Goal: Information Seeking & Learning: Find specific fact

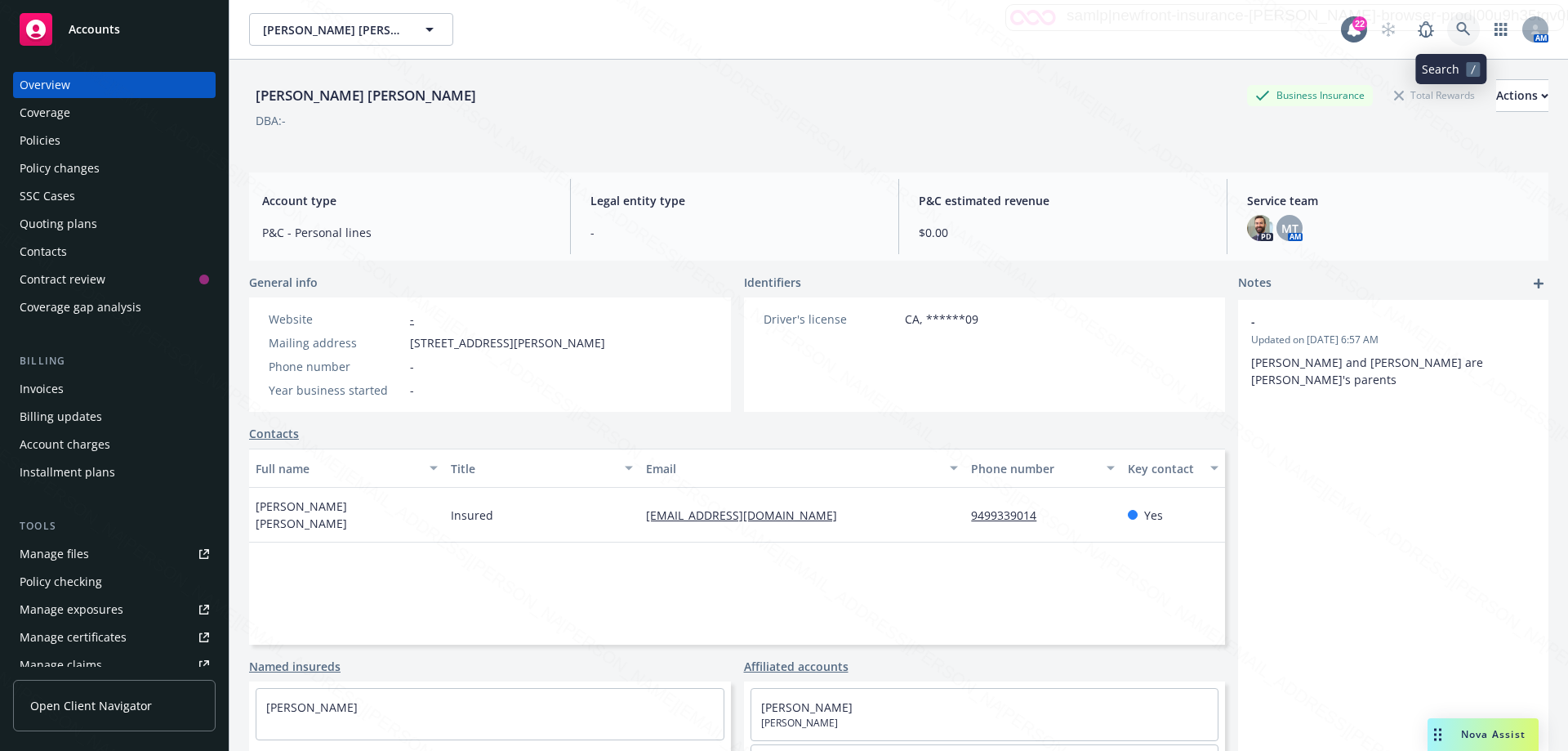
click at [1456, 28] on icon at bounding box center [1463, 29] width 15 height 15
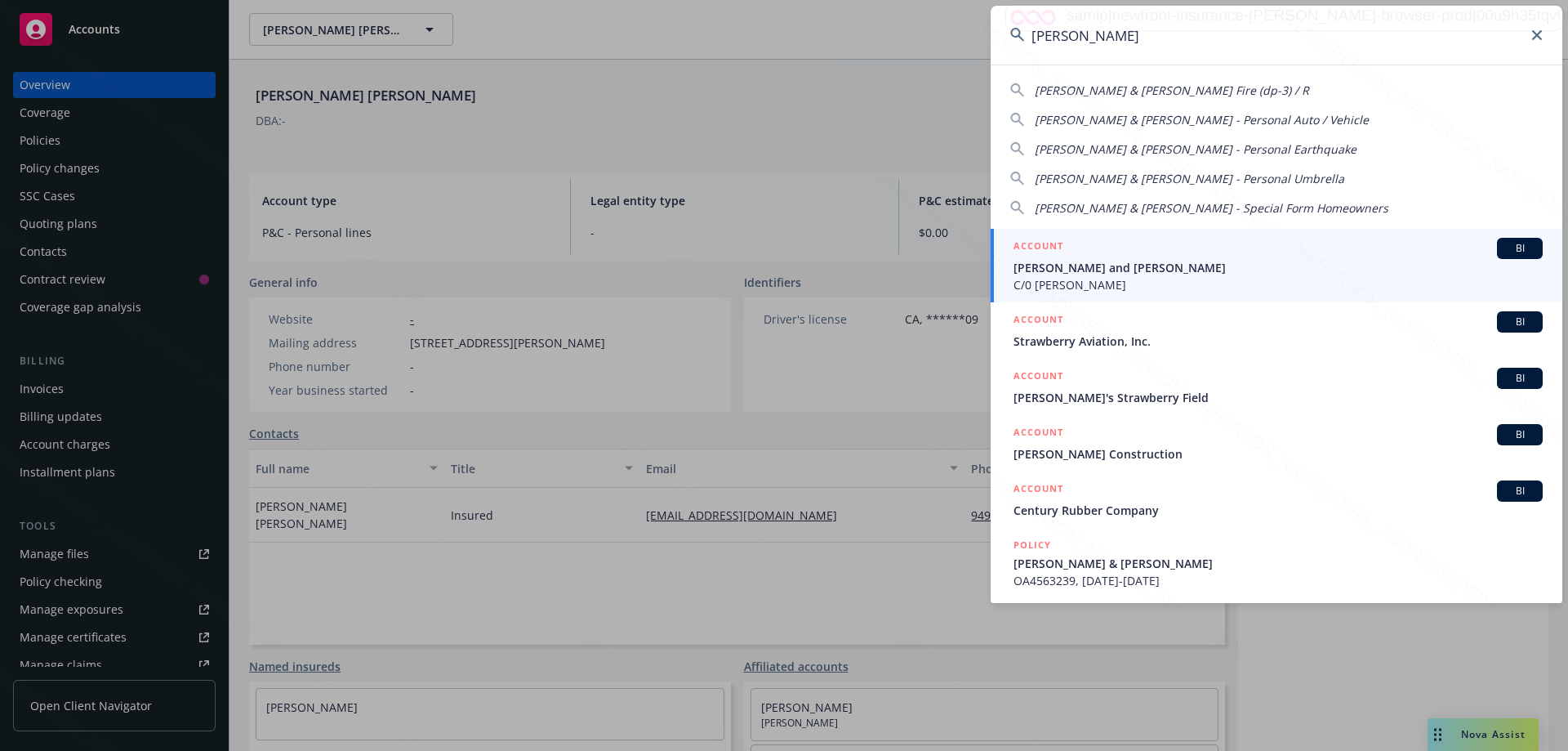
type input "[PERSON_NAME]"
click at [1085, 266] on span "[PERSON_NAME] and [PERSON_NAME]" at bounding box center [1278, 267] width 529 height 17
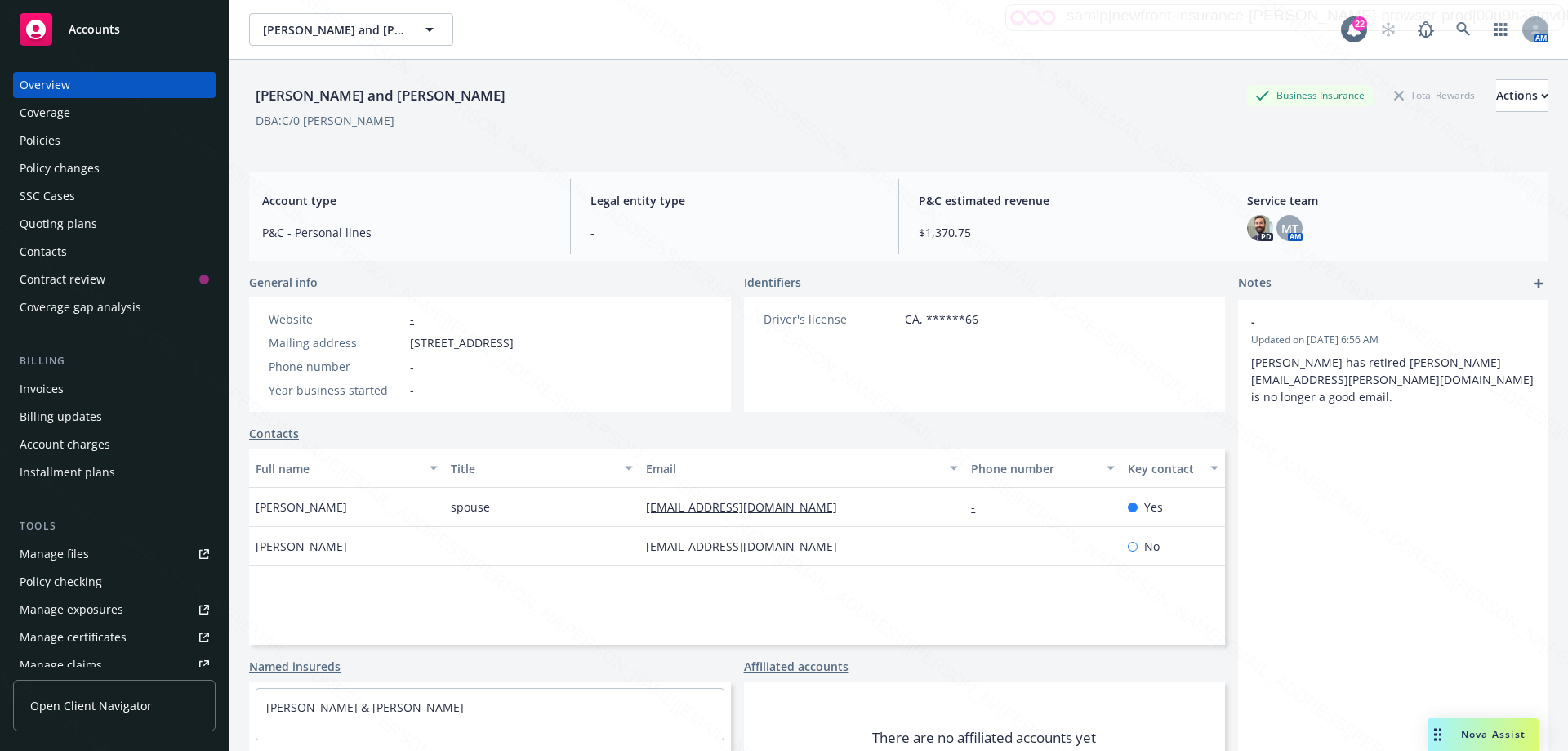
click at [51, 141] on div "Policies" at bounding box center [39, 140] width 41 height 26
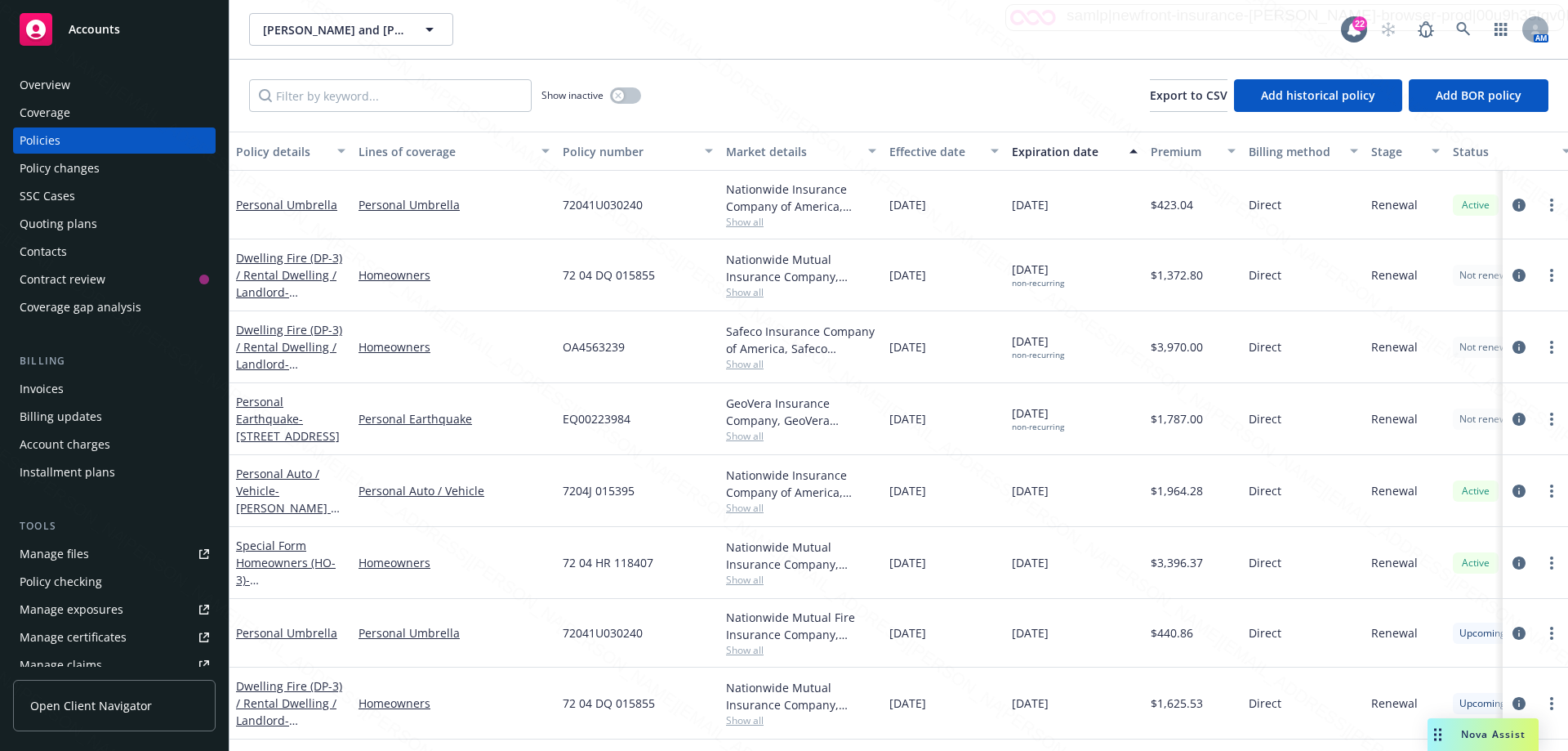
drag, startPoint x: 293, startPoint y: 338, endPoint x: 595, endPoint y: 355, distance: 302.5
click at [307, 337] on div "Dwelling Fire (DP-3) / Rental Dwelling / Landlord - [STREET_ADDRESS]" at bounding box center [290, 347] width 110 height 51
click at [1542, 344] on link "more" at bounding box center [1551, 347] width 19 height 19
click at [1427, 456] on link "End policy" at bounding box center [1452, 445] width 192 height 33
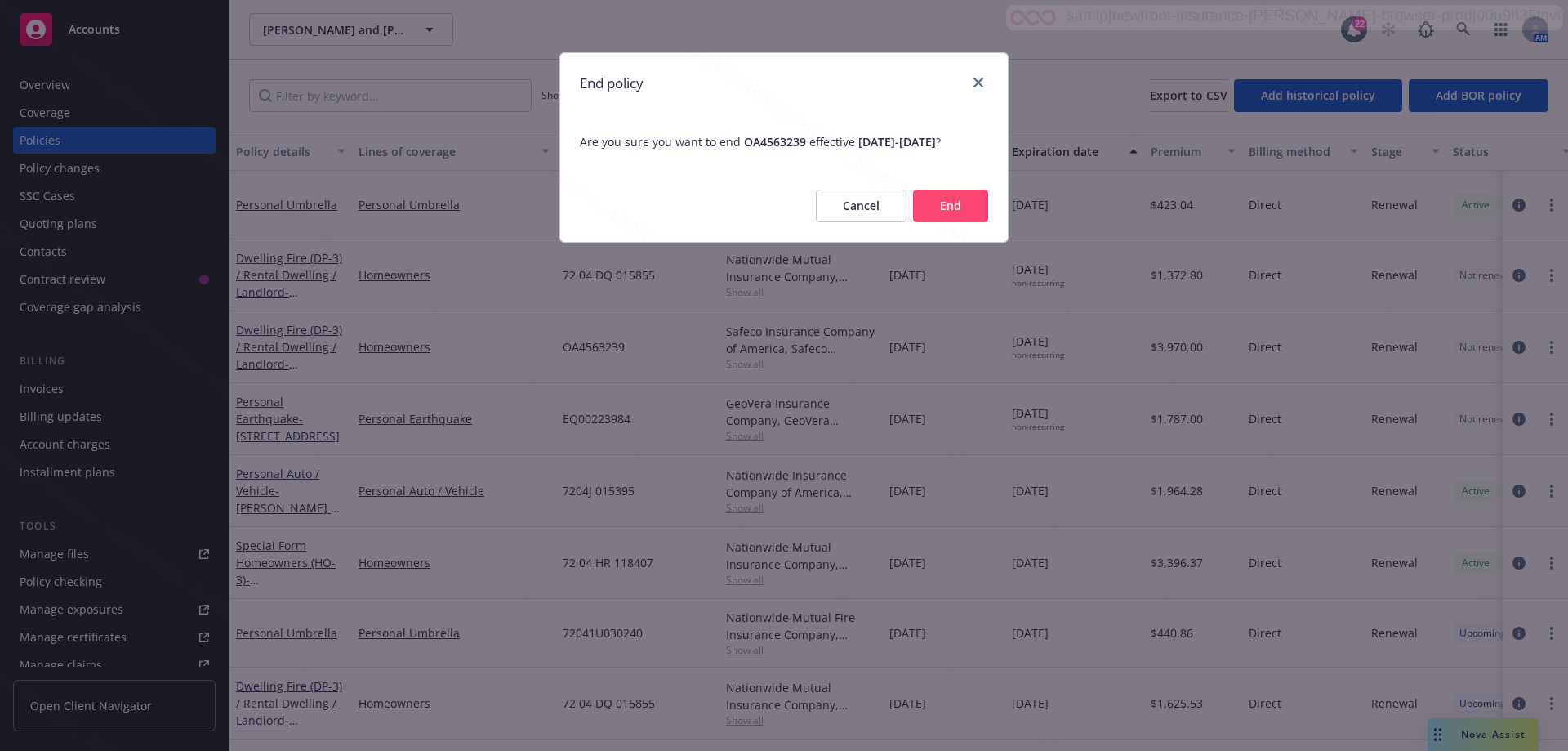
click at [953, 222] on button "End" at bounding box center [951, 205] width 75 height 33
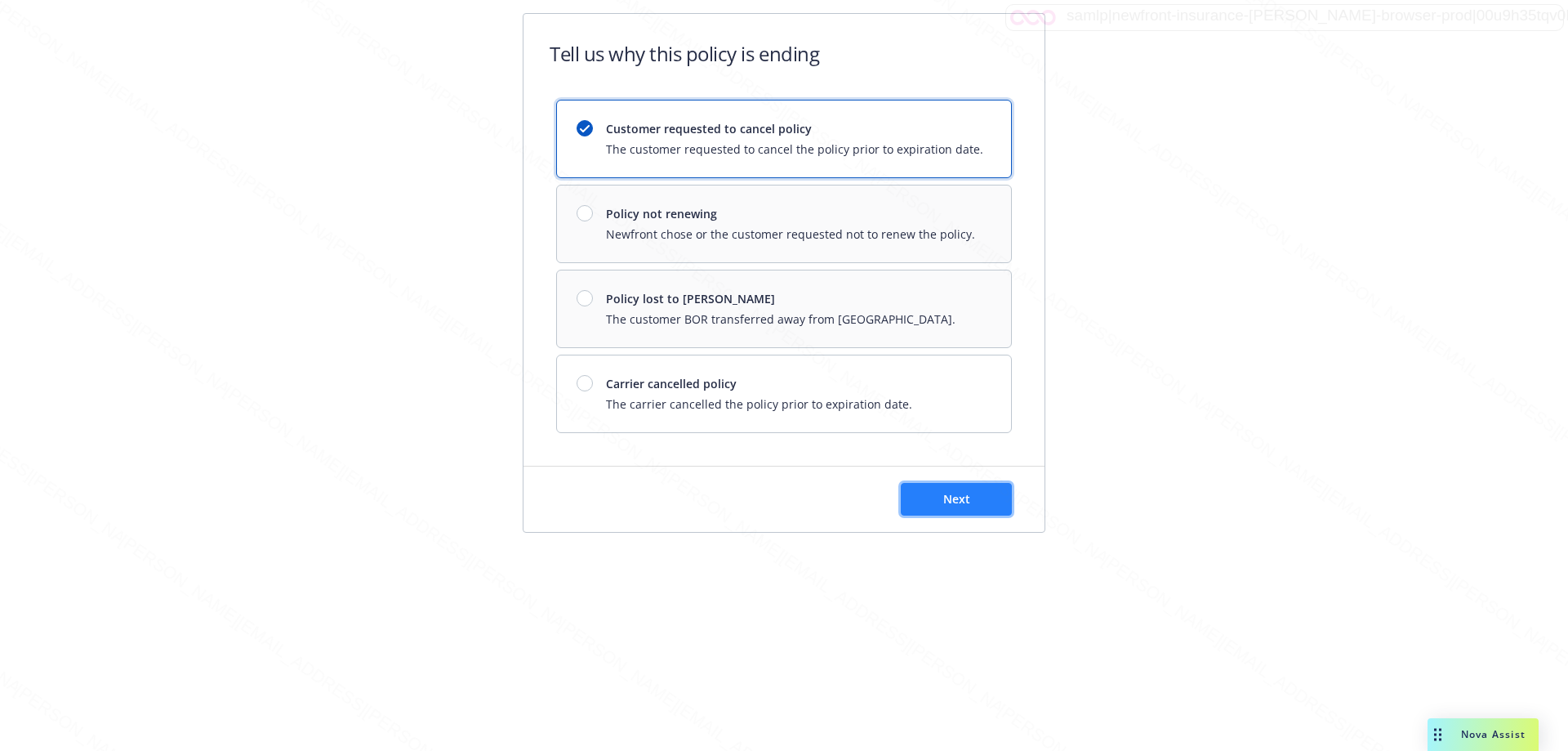
click at [956, 492] on span "Next" at bounding box center [956, 499] width 27 height 16
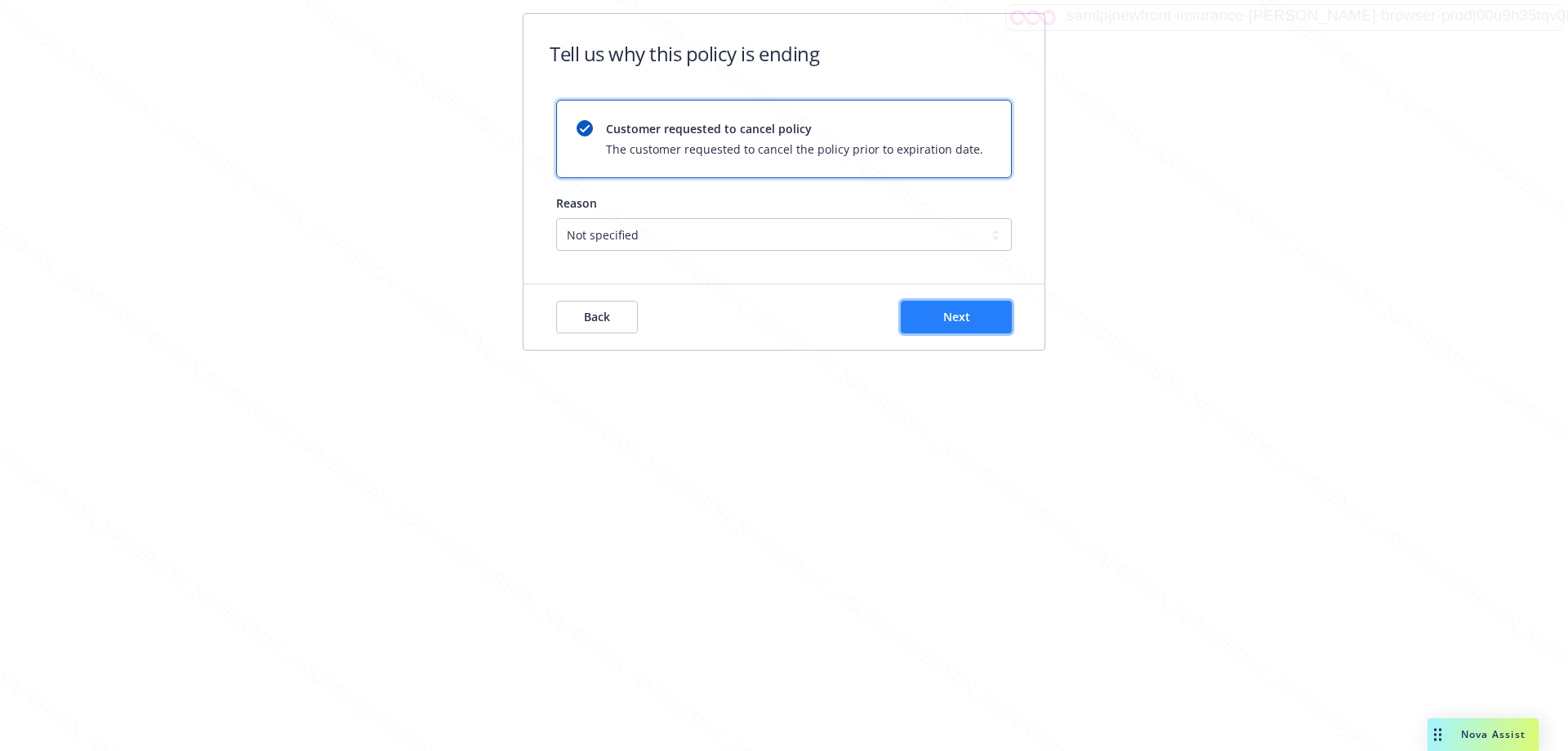
click at [965, 311] on span "Next" at bounding box center [956, 316] width 27 height 16
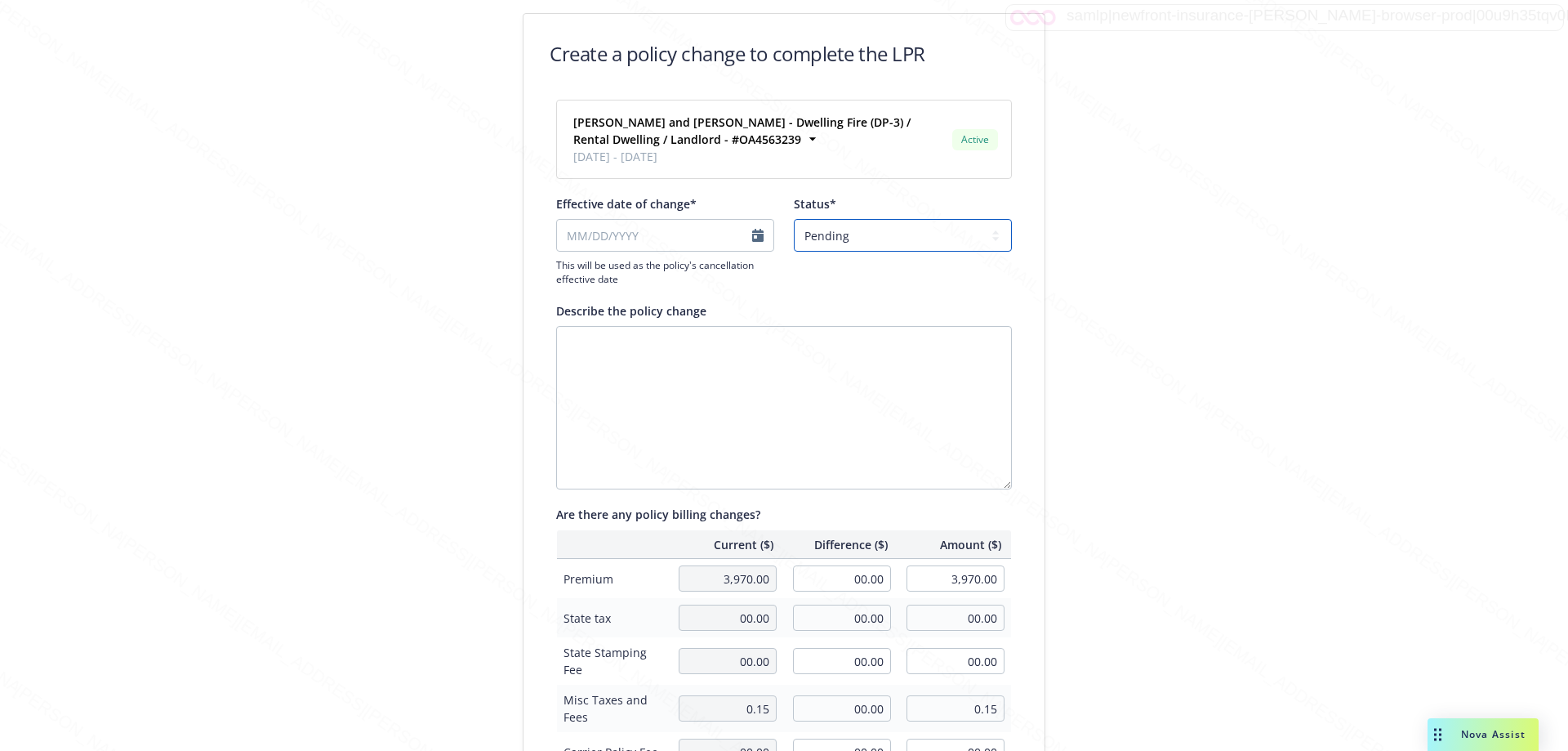
click at [863, 232] on select "Pending Confirmed" at bounding box center [903, 235] width 218 height 33
select select "Confirmed"
click at [794, 219] on select "Pending Confirmed" at bounding box center [903, 235] width 218 height 33
click at [754, 230] on input "Effective date of change*" at bounding box center [665, 235] width 218 height 33
select select "September"
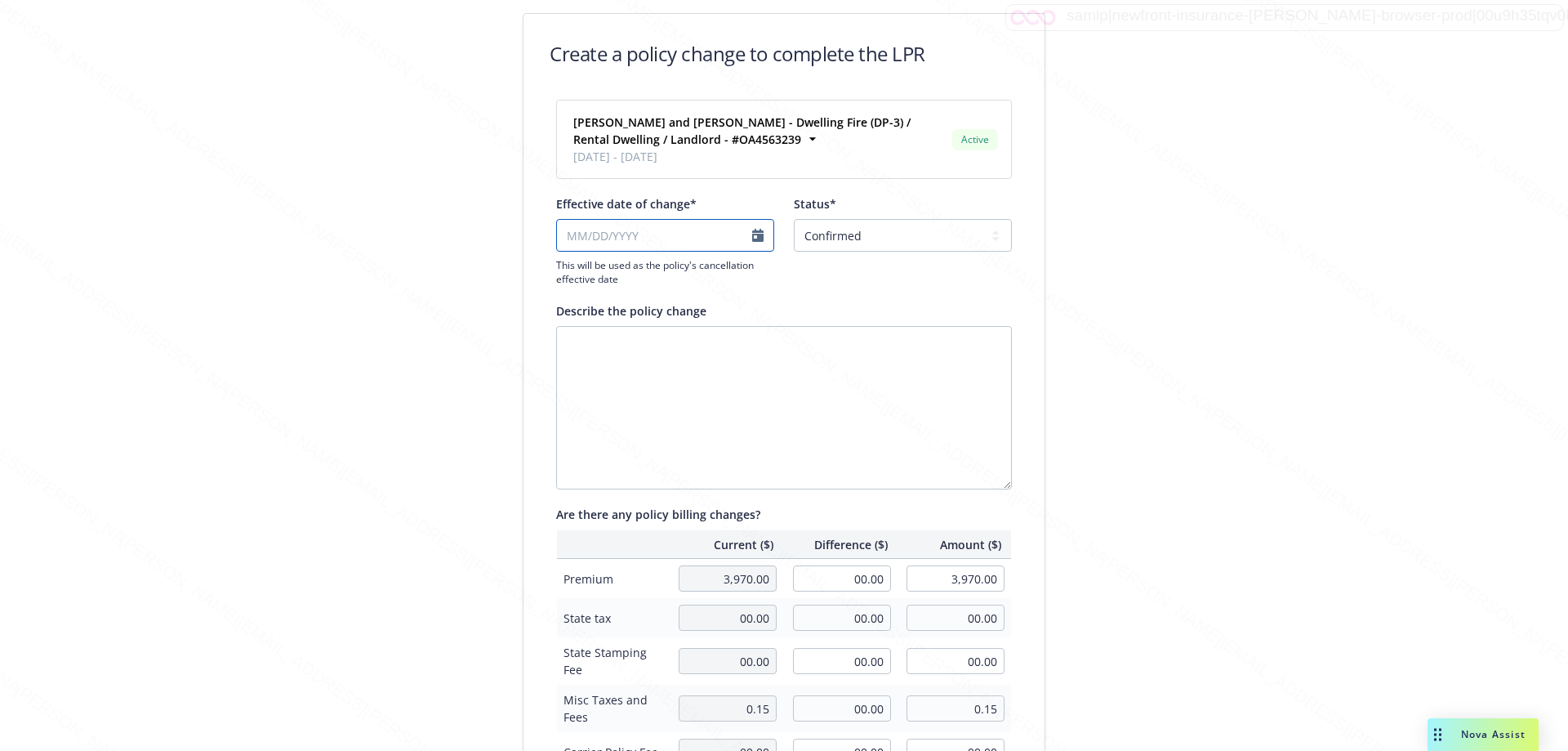
select select "2025"
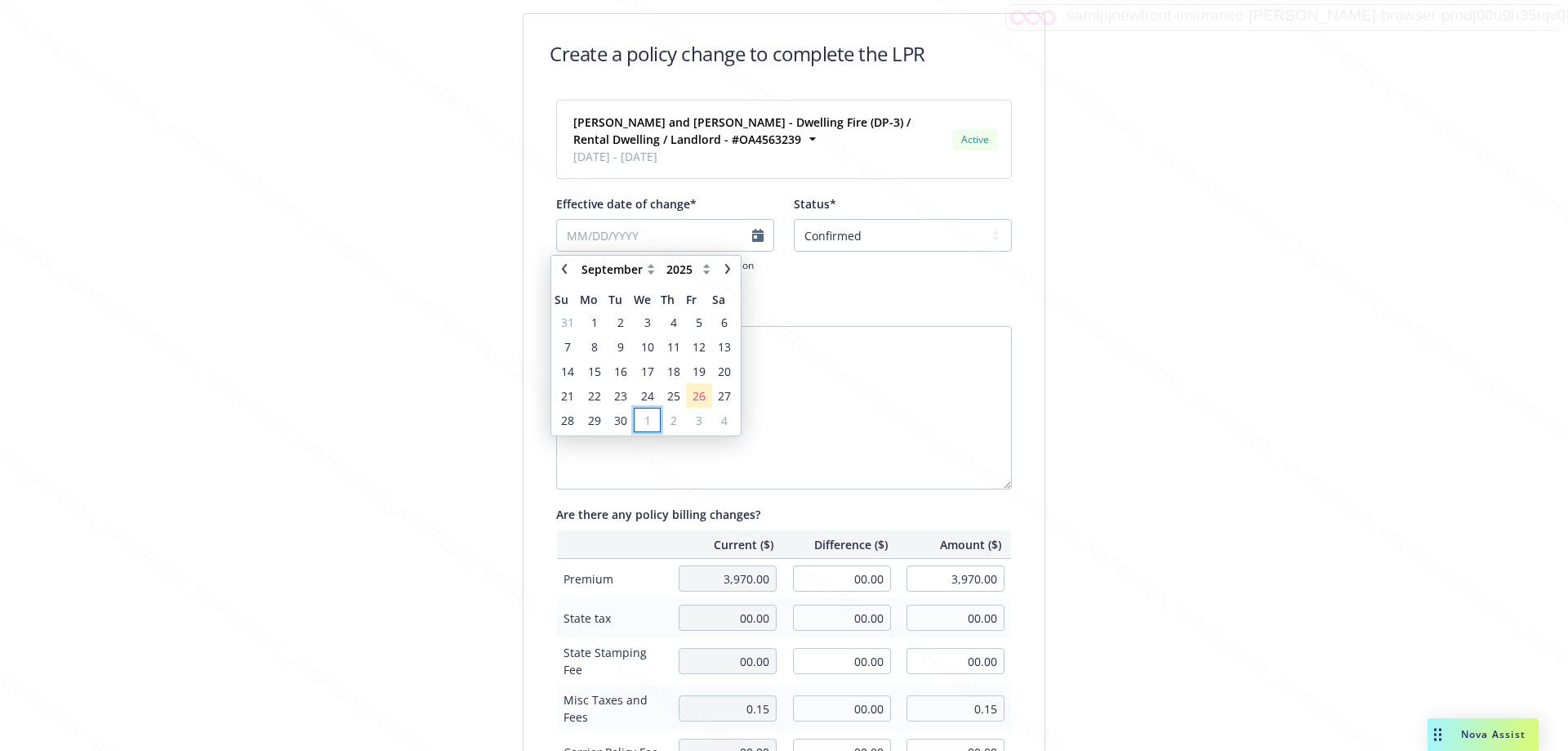
click at [644, 417] on span "1" at bounding box center [648, 420] width 7 height 17
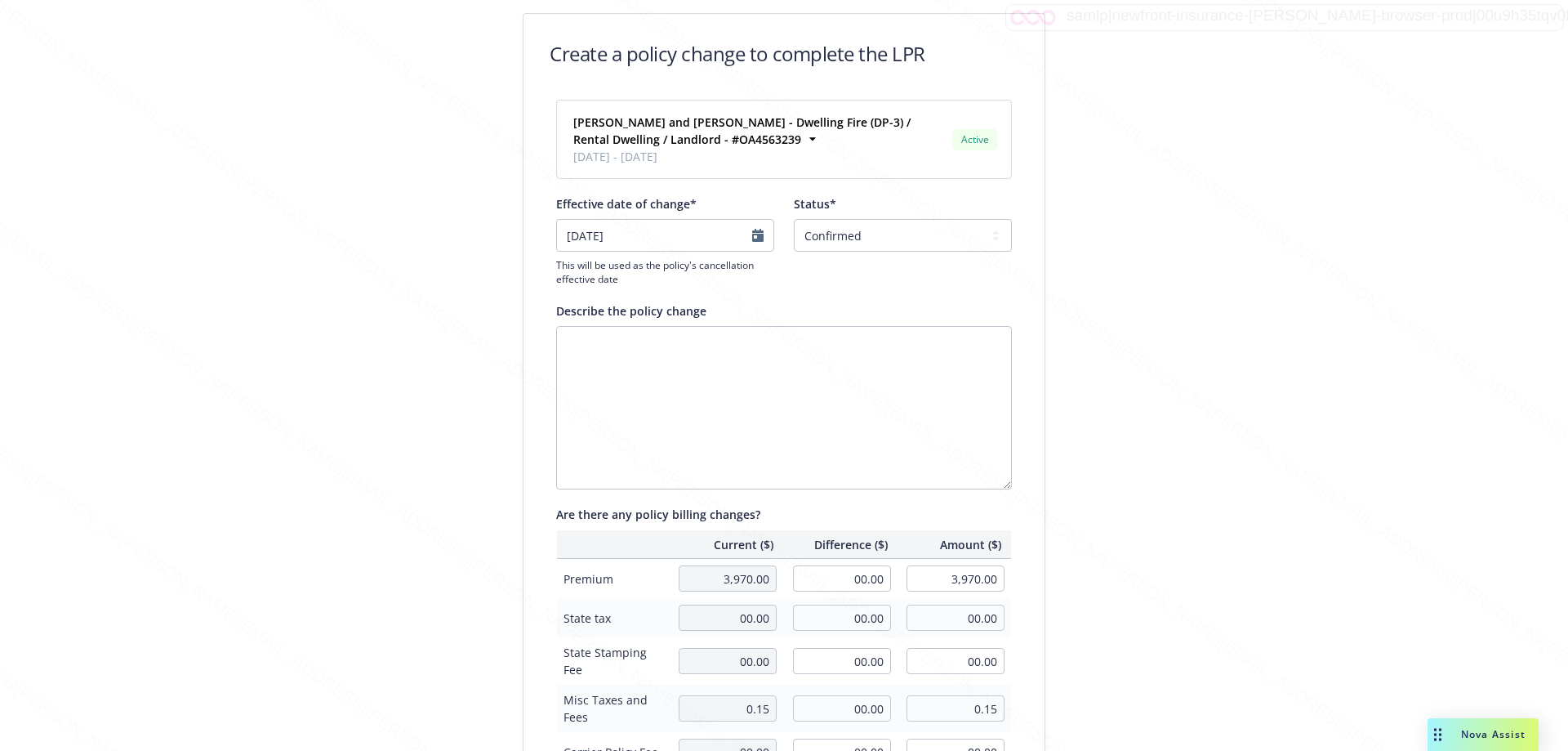
type input "[DATE]"
click at [622, 354] on textarea "Describe the policy change" at bounding box center [784, 407] width 456 height 163
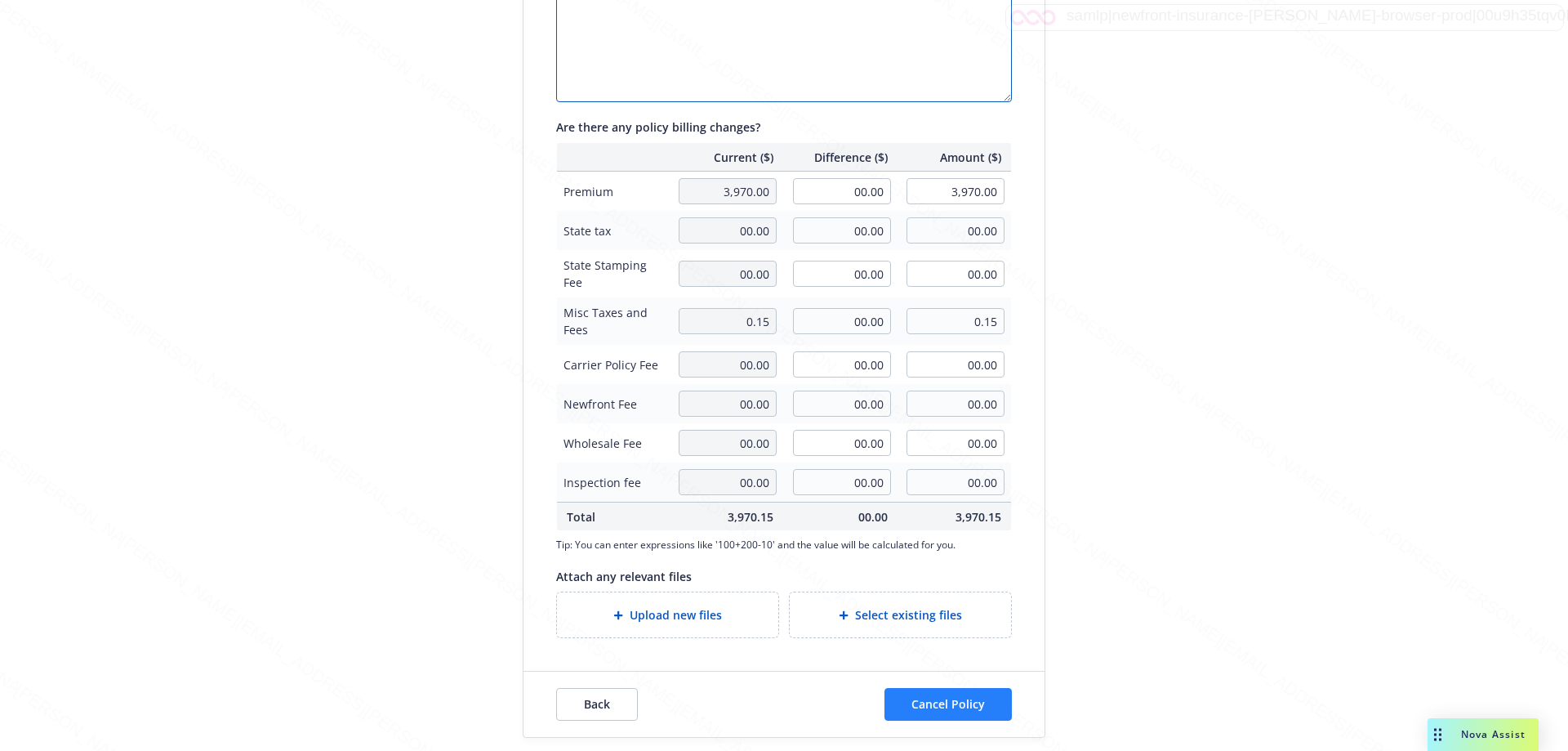
type textarea "Replaced coverage NR issued"
click at [921, 707] on span "Cancel Policy" at bounding box center [948, 704] width 74 height 16
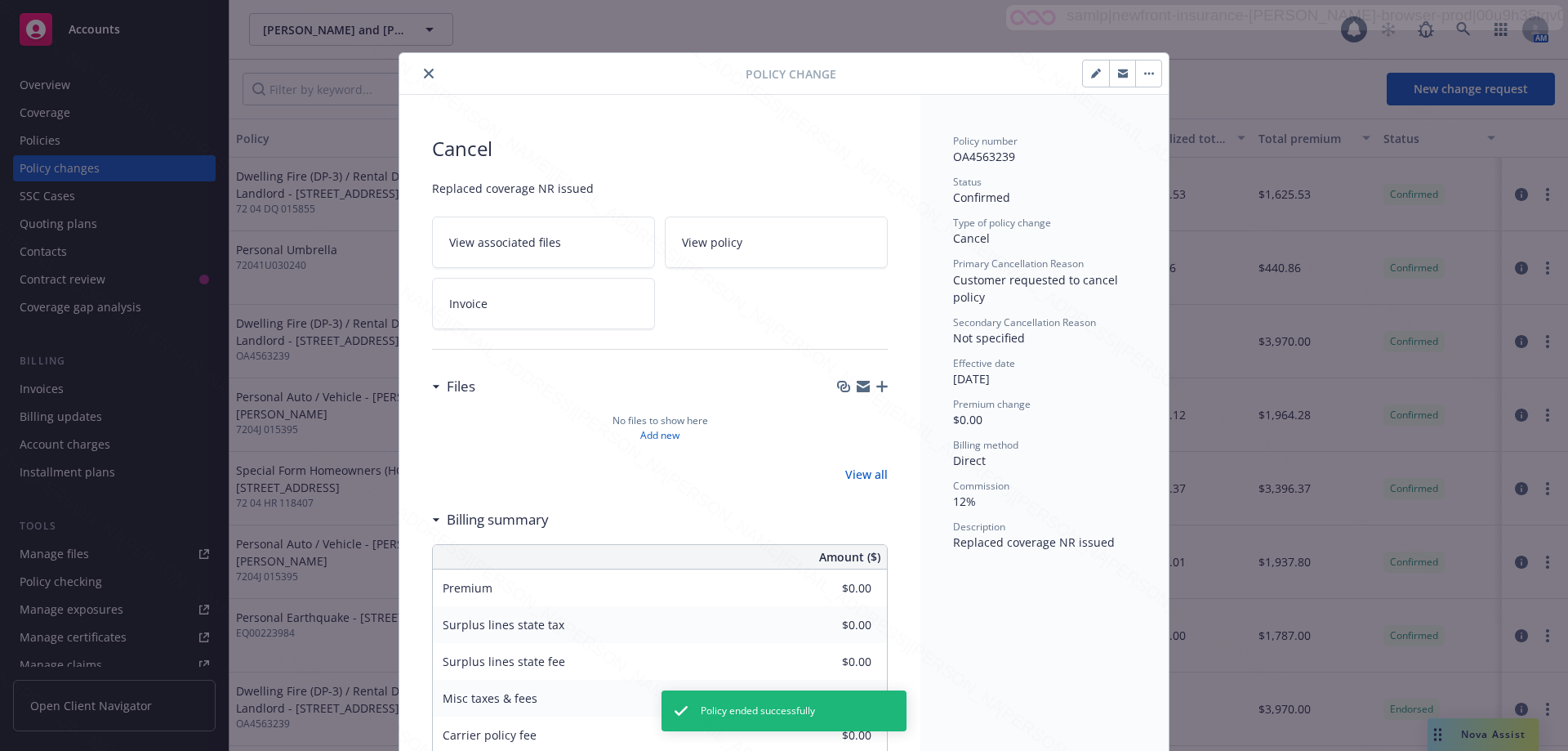
scroll to position [49, 0]
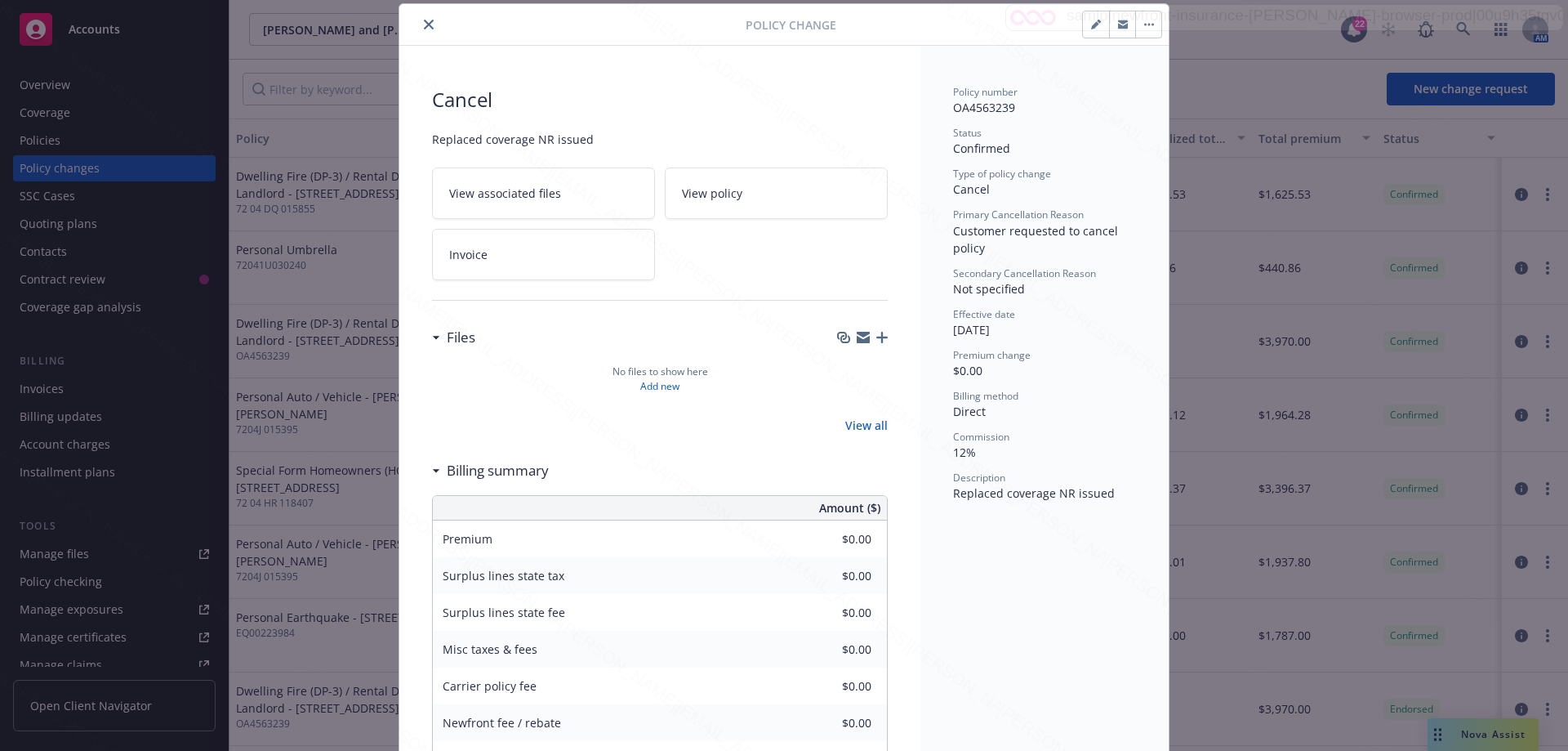
click at [424, 22] on icon "close" at bounding box center [429, 24] width 10 height 10
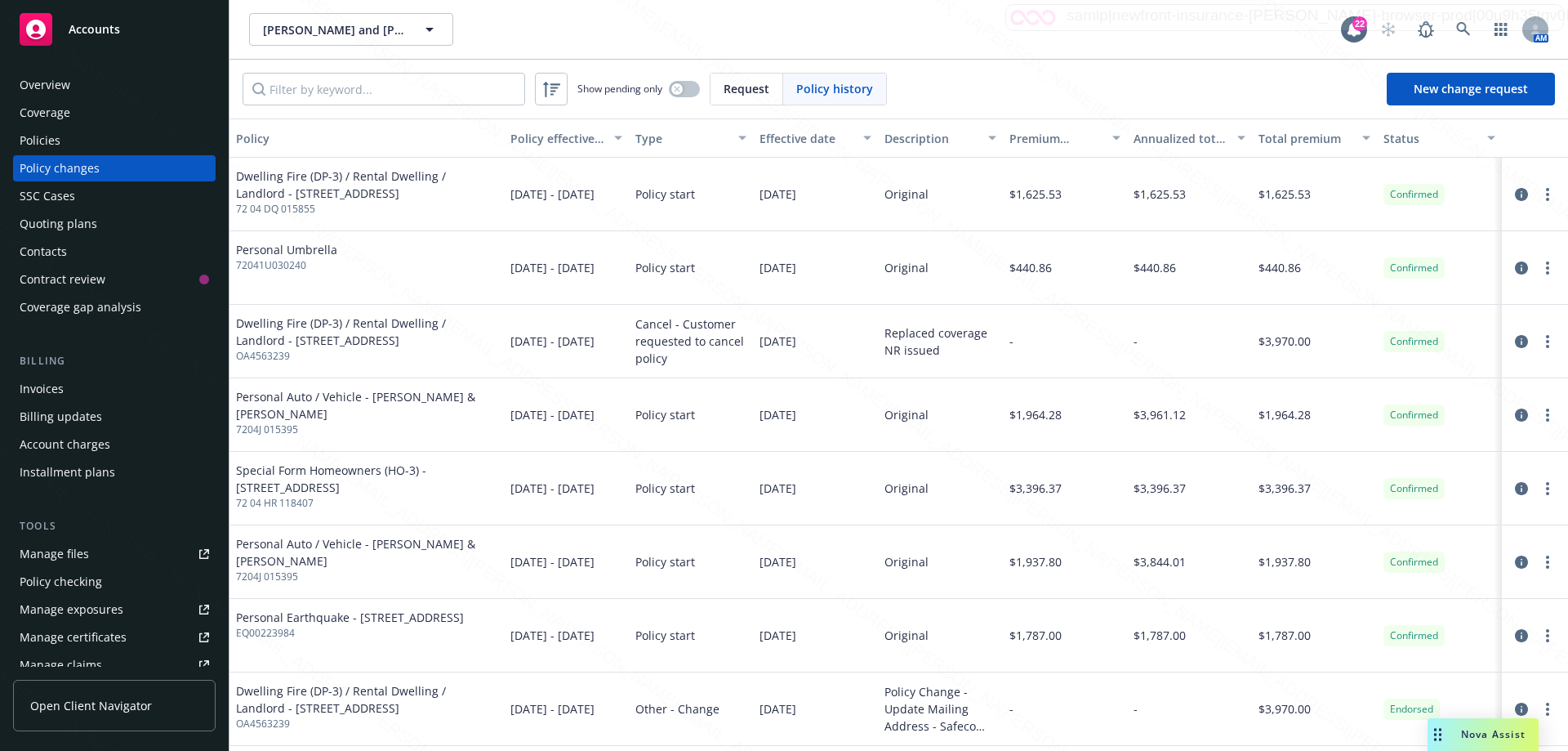
click at [59, 134] on div "Policies" at bounding box center [114, 140] width 189 height 26
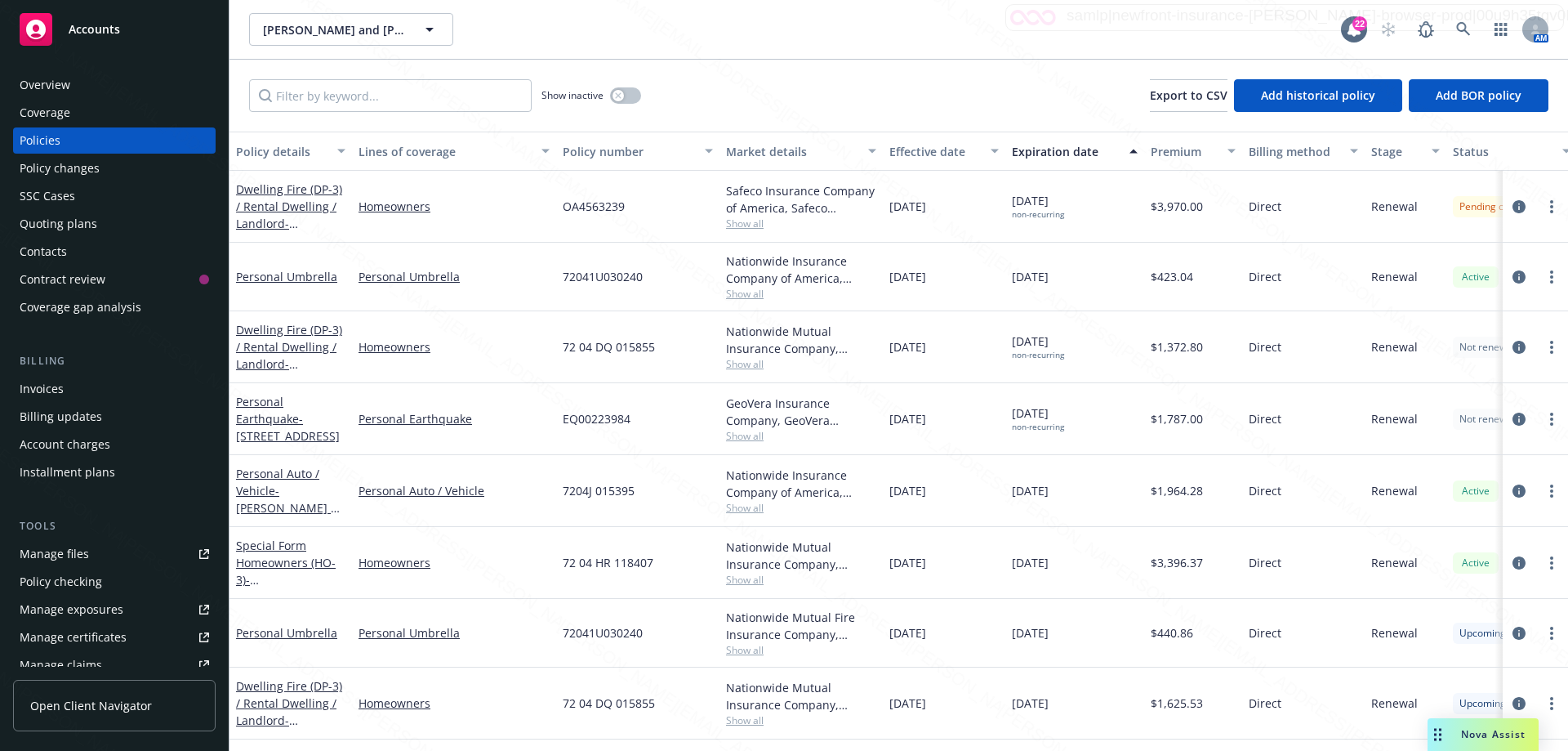
click at [44, 81] on div "Overview" at bounding box center [44, 85] width 51 height 26
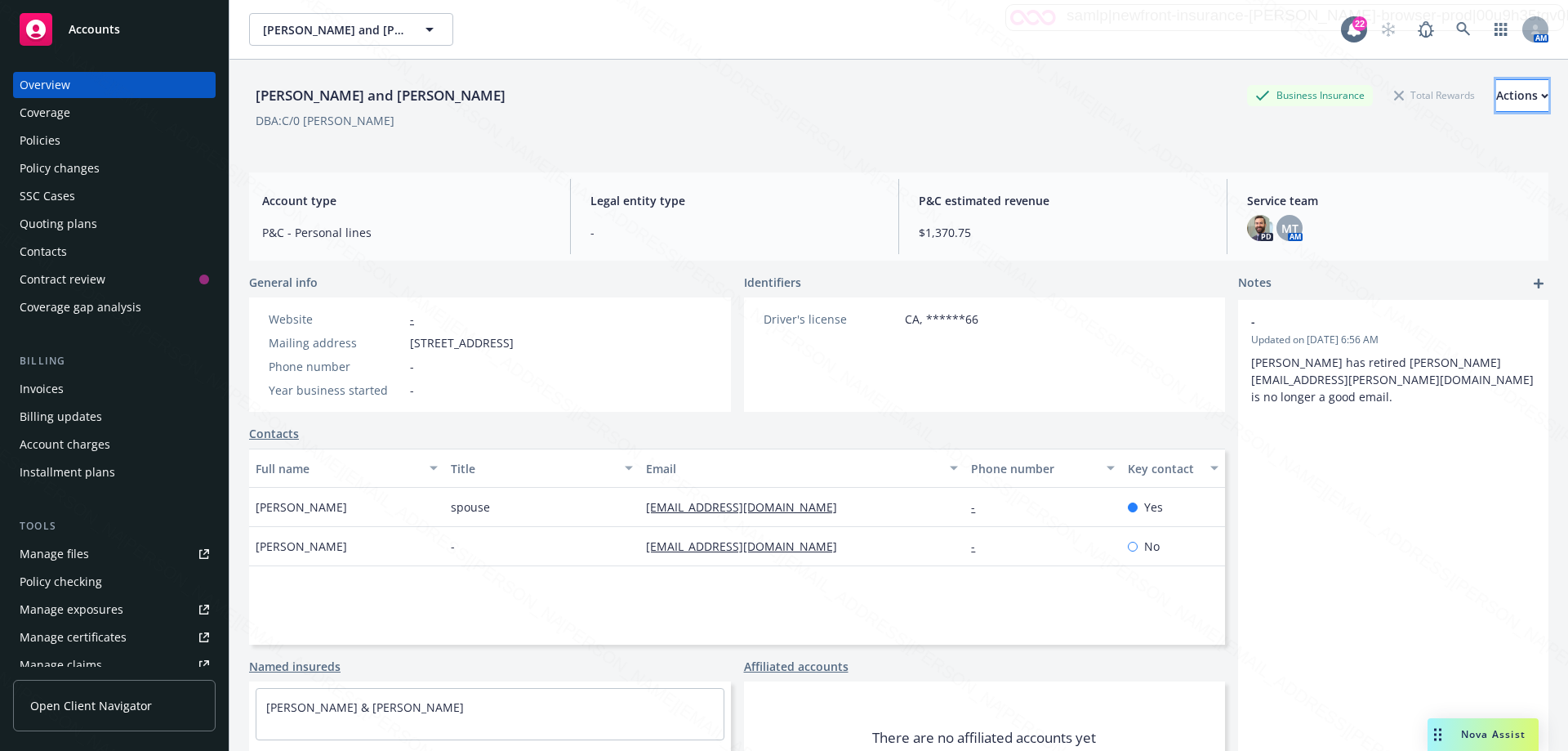
click at [1499, 90] on div "Actions" at bounding box center [1522, 95] width 52 height 31
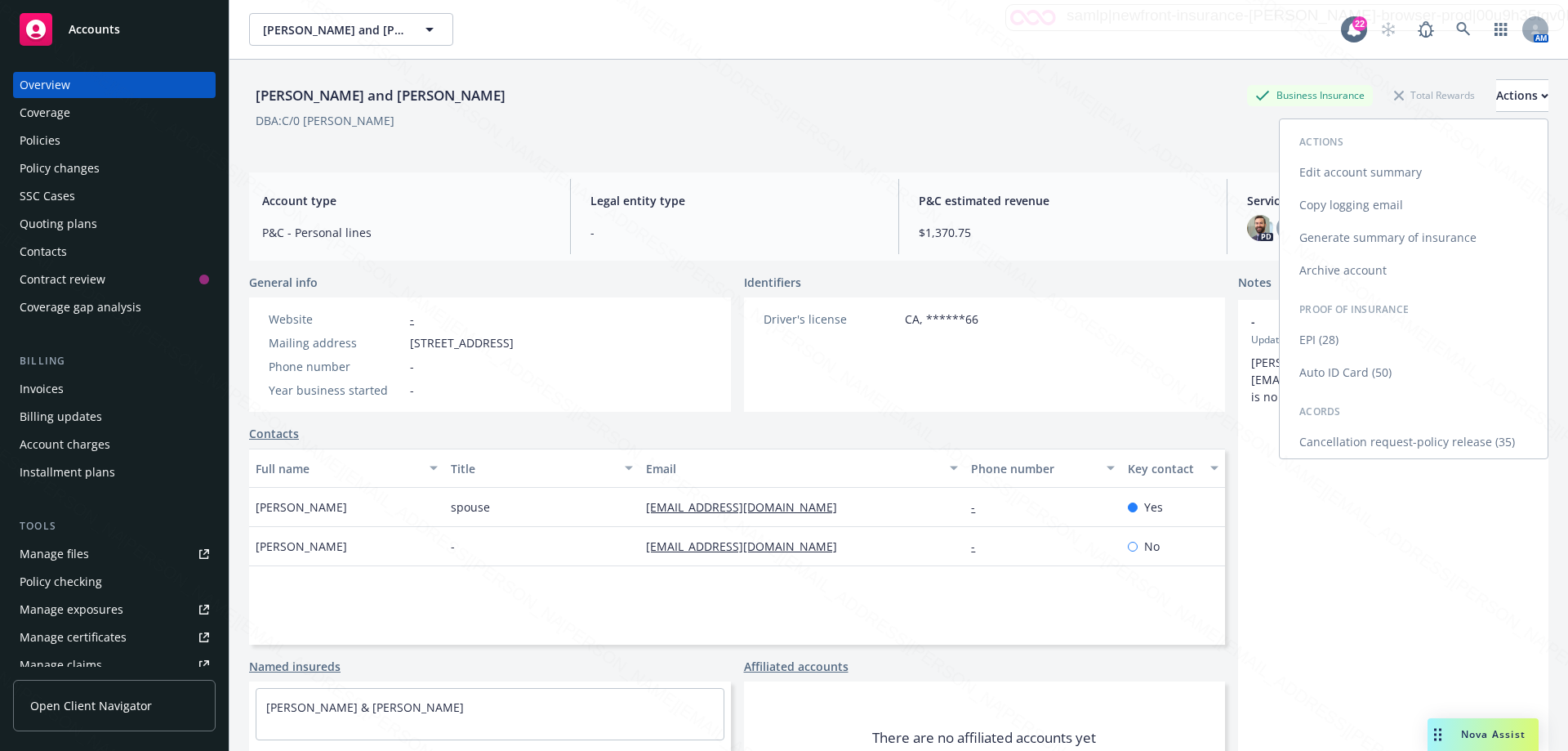
click at [1459, 441] on link "Cancellation request-policy release (35)" at bounding box center [1413, 442] width 268 height 33
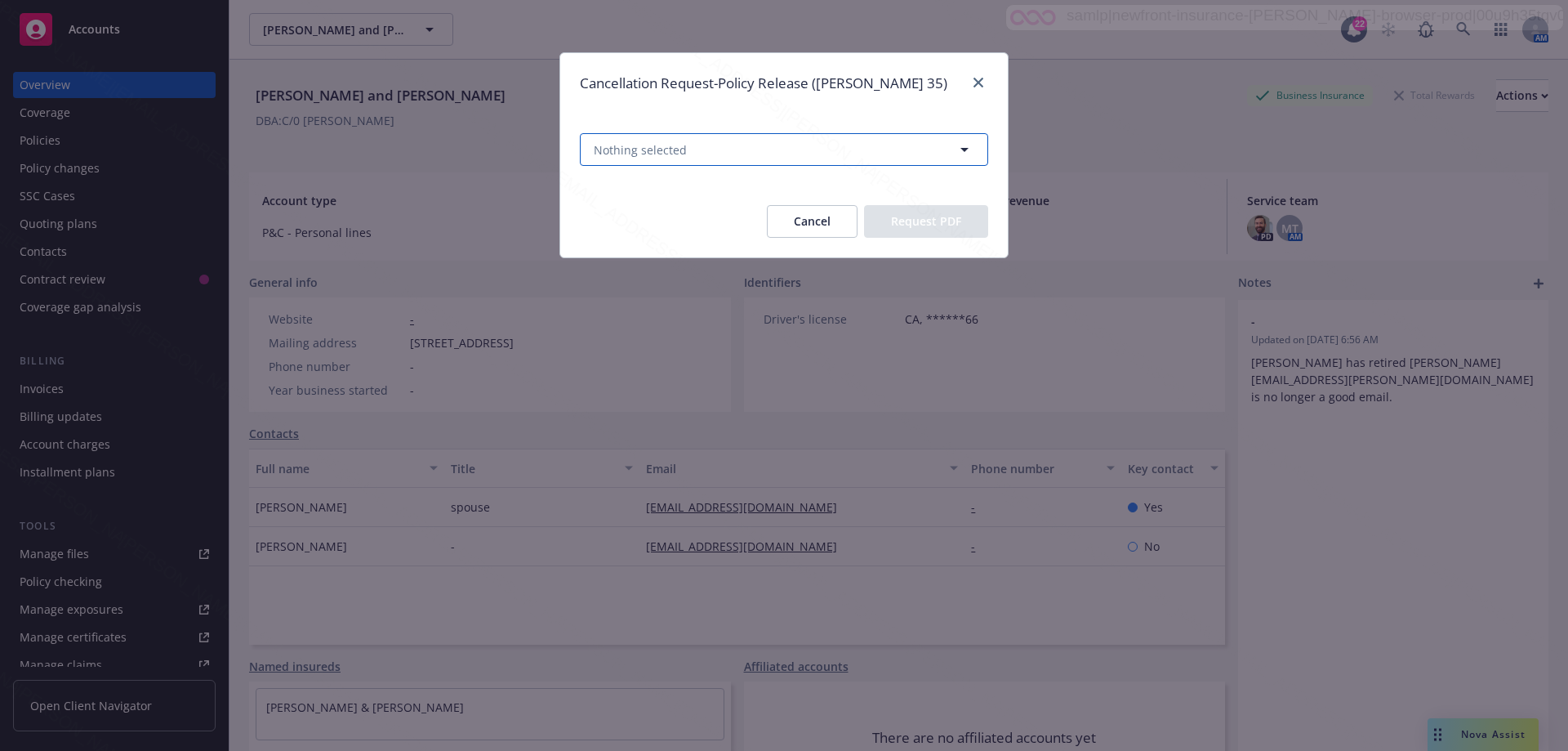
click at [669, 157] on span "Nothing selected" at bounding box center [640, 150] width 93 height 17
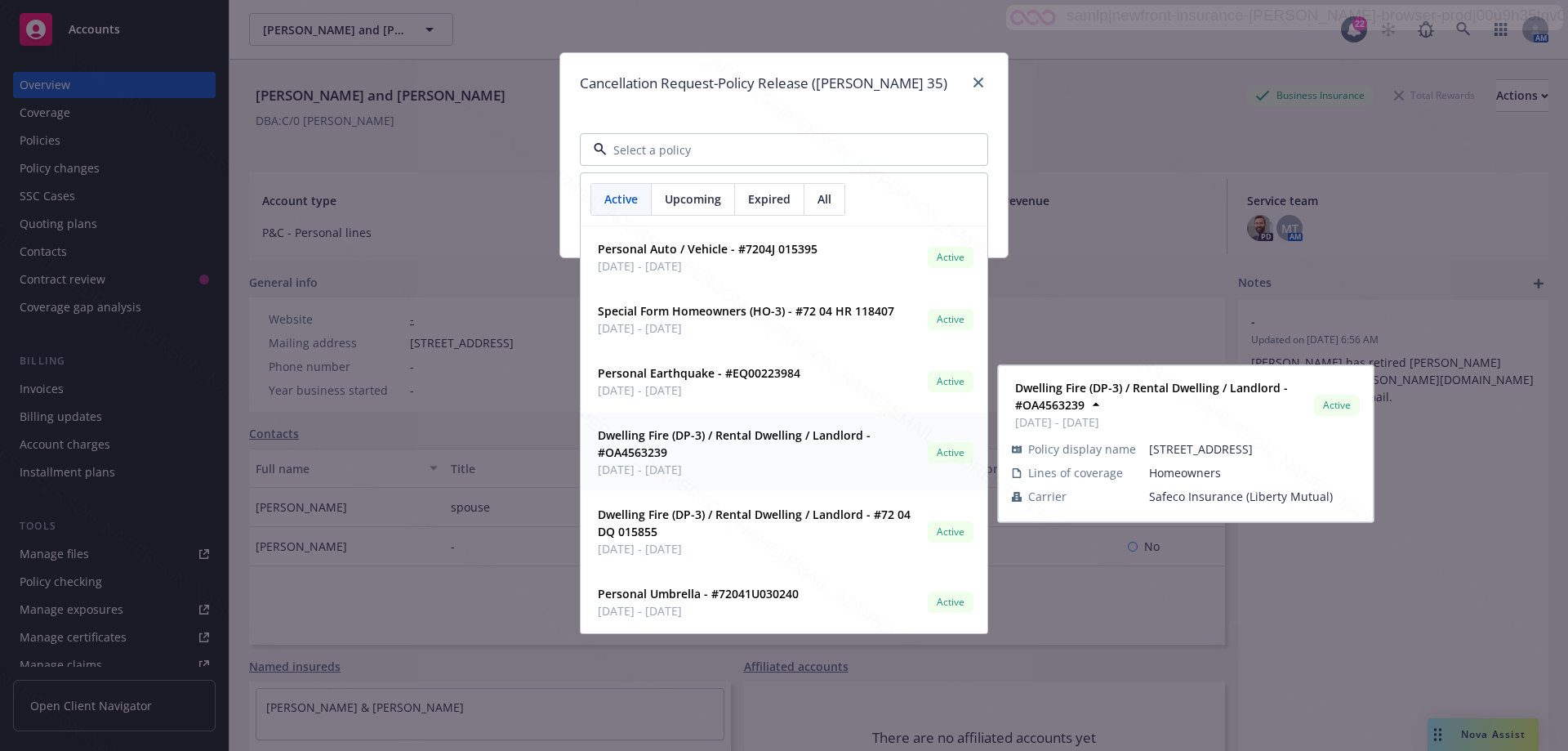
click at [637, 455] on strong "Dwelling Fire (DP-3) / Rental Dwelling / Landlord - #OA4563239" at bounding box center [734, 443] width 273 height 33
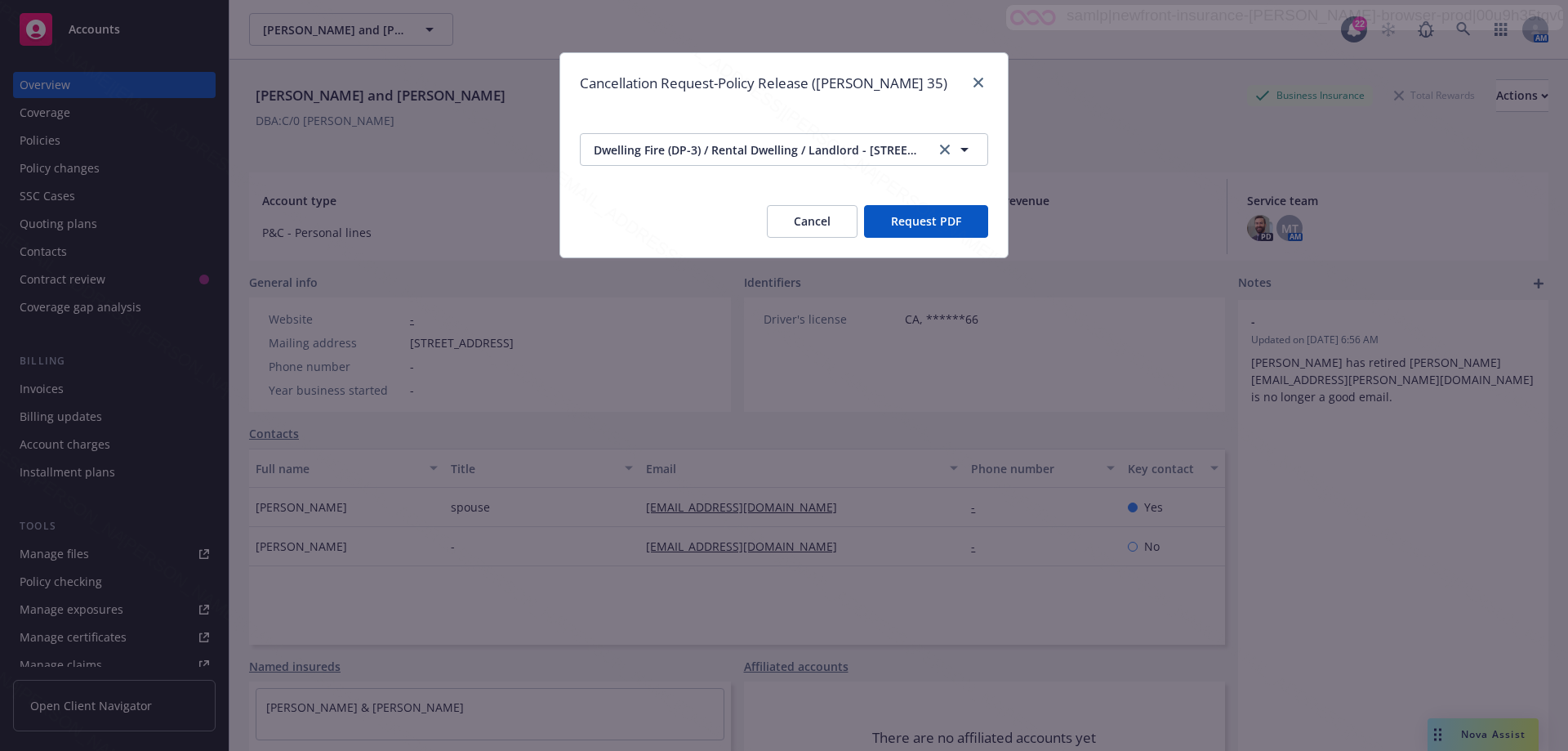
click at [939, 214] on button "Request PDF" at bounding box center [926, 221] width 124 height 33
click at [805, 222] on button "Cancel" at bounding box center [812, 221] width 90 height 33
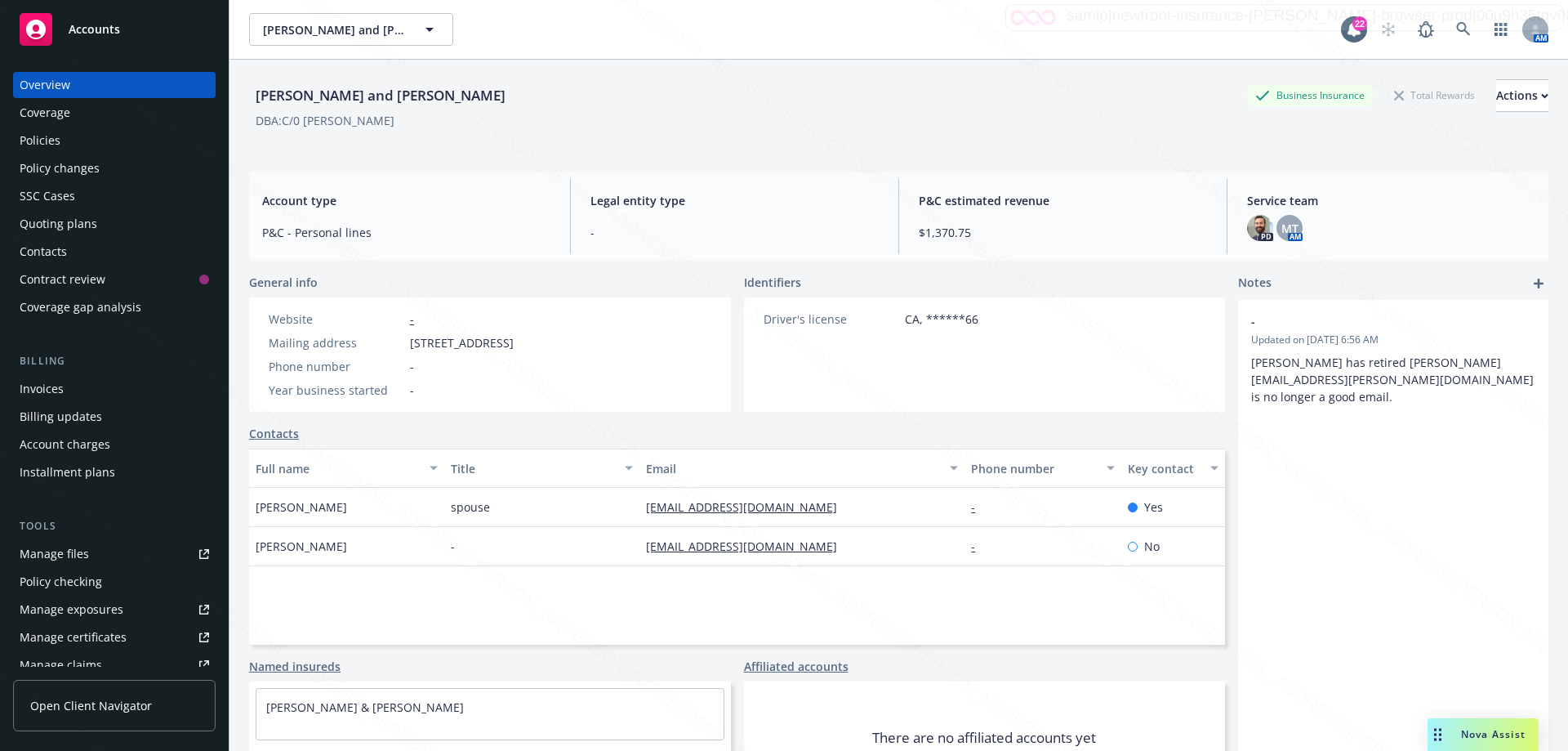
click at [55, 140] on div "Policies" at bounding box center [39, 140] width 41 height 26
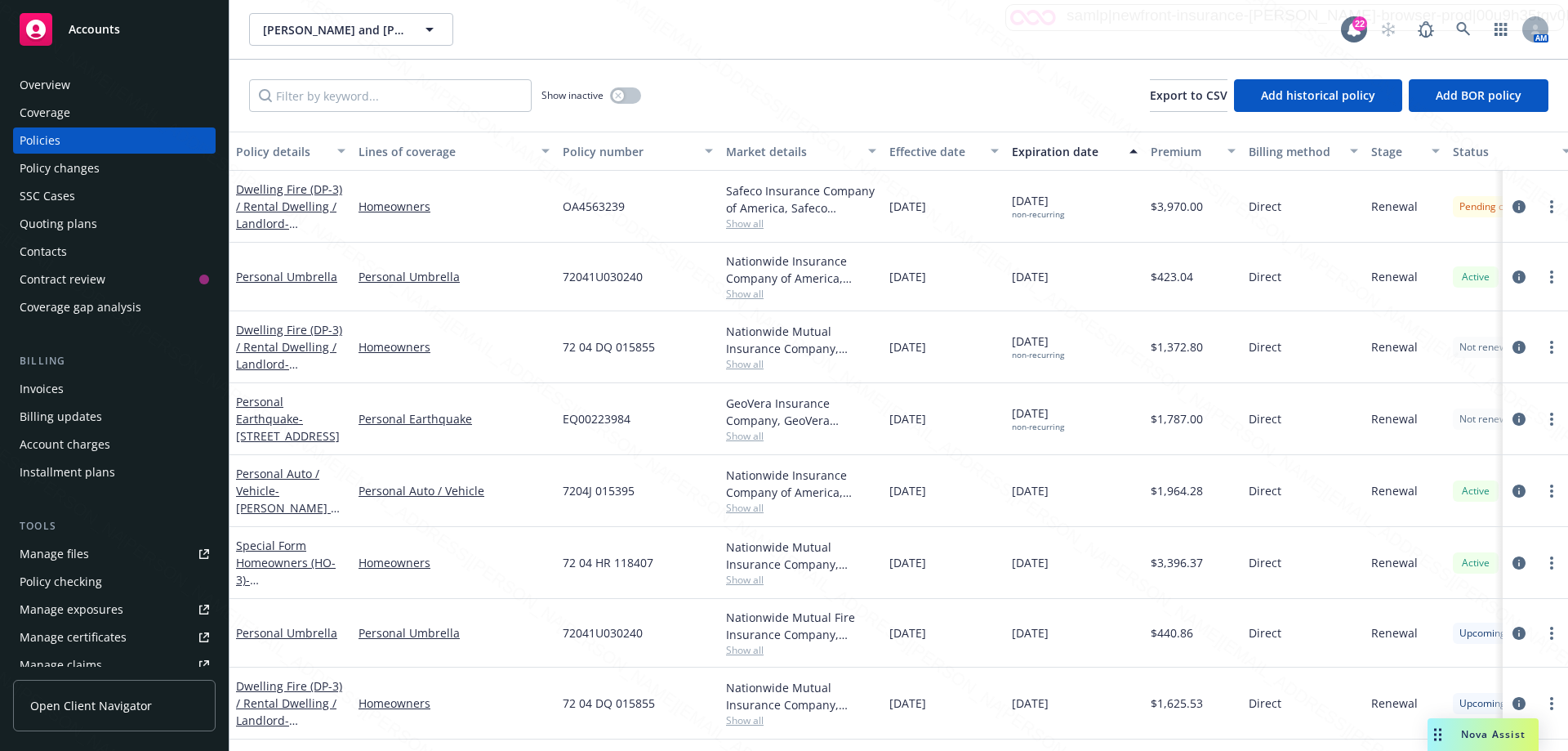
scroll to position [1, 0]
drag, startPoint x: 562, startPoint y: 211, endPoint x: 633, endPoint y: 211, distance: 71.0
click at [633, 211] on div "OA4563239" at bounding box center [638, 207] width 163 height 72
copy span "OA4563239"
click at [51, 84] on div "Overview" at bounding box center [44, 85] width 51 height 26
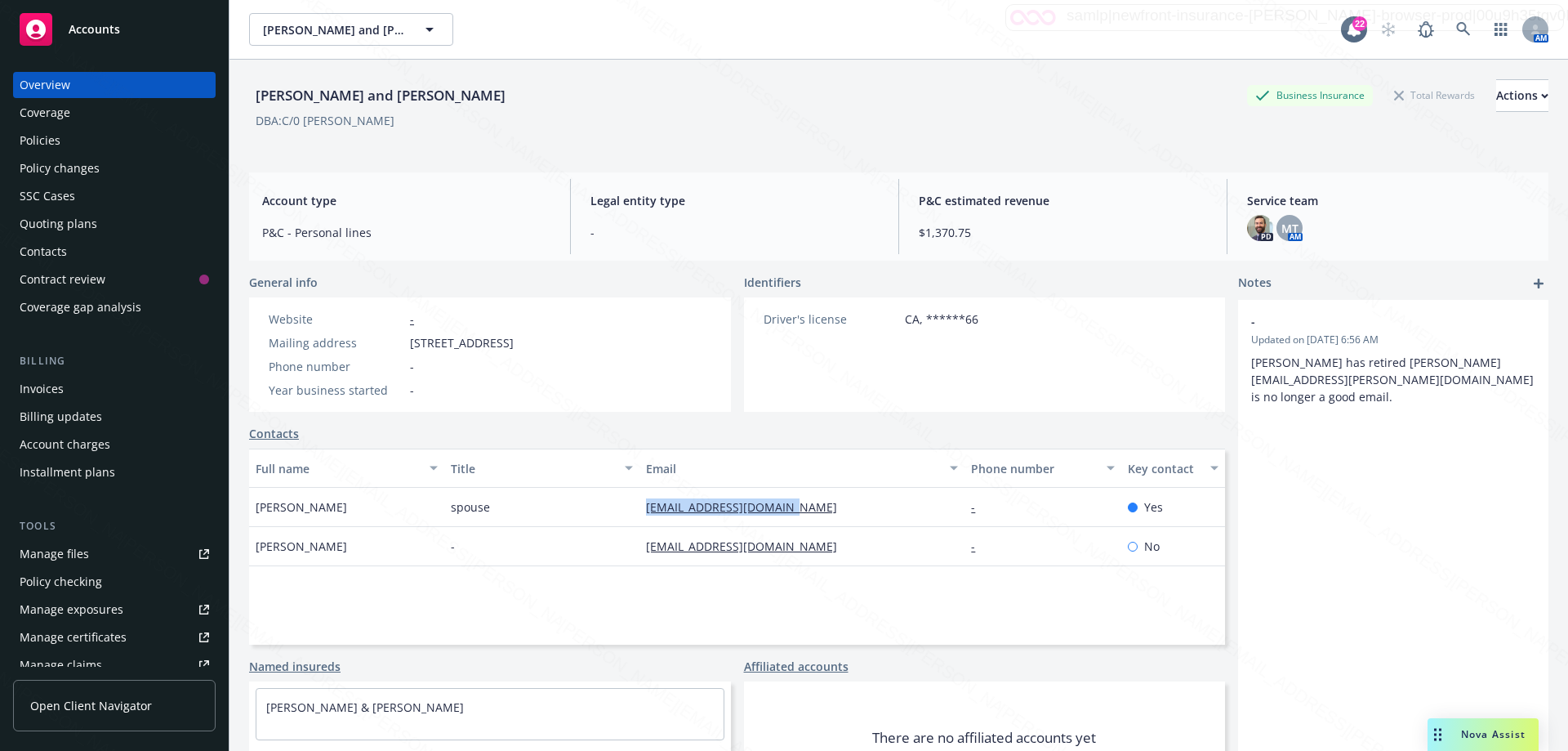
drag, startPoint x: 633, startPoint y: 512, endPoint x: 808, endPoint y: 523, distance: 175.3
click at [808, 523] on div "[PERSON_NAME] spouse [EMAIL_ADDRESS][DOMAIN_NAME] - Yes" at bounding box center [737, 507] width 976 height 39
copy div "[EMAIL_ADDRESS][DOMAIN_NAME]"
click at [1456, 24] on icon at bounding box center [1463, 28] width 14 height 14
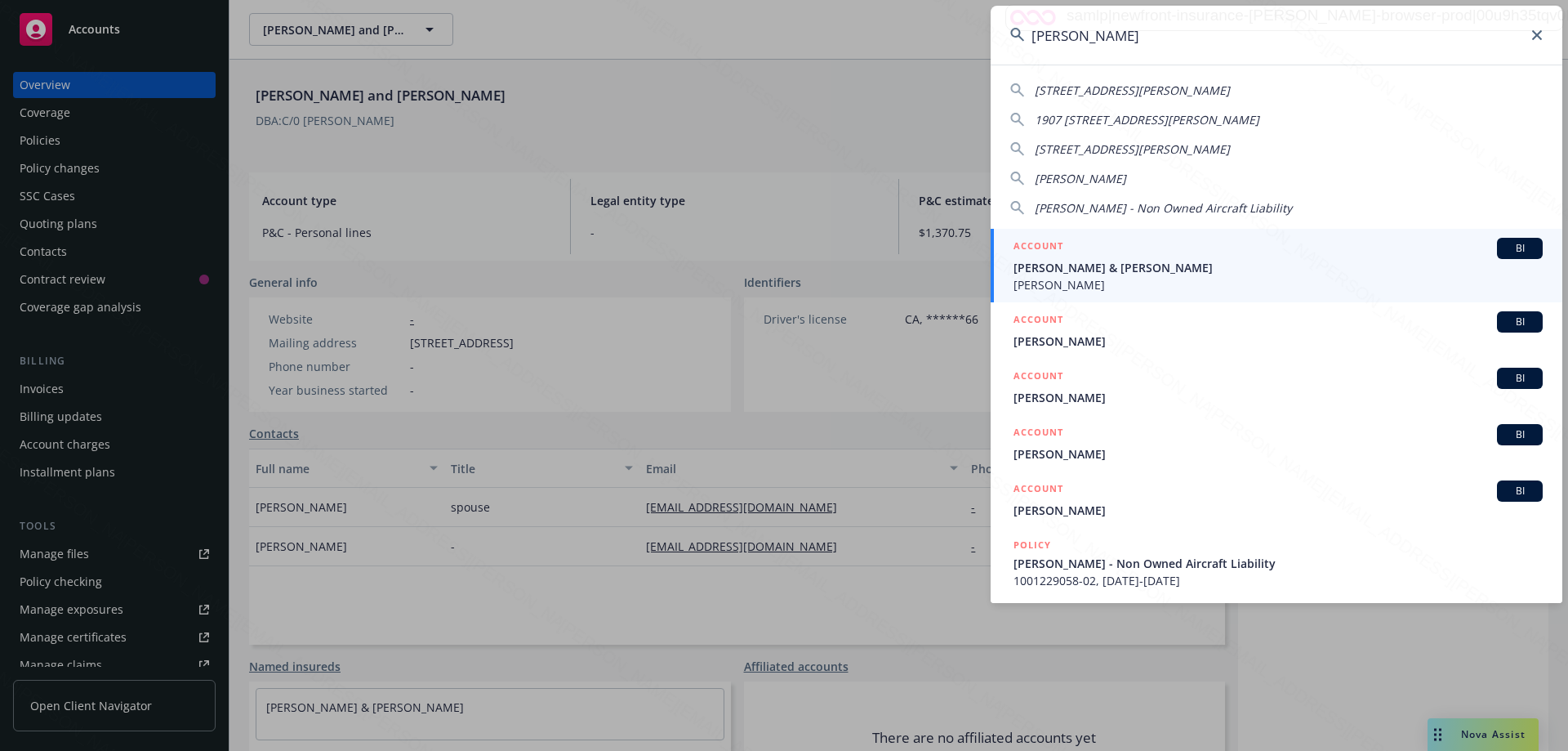
type input "[PERSON_NAME]"
click at [1146, 258] on div "ACCOUNT BI" at bounding box center [1278, 248] width 529 height 21
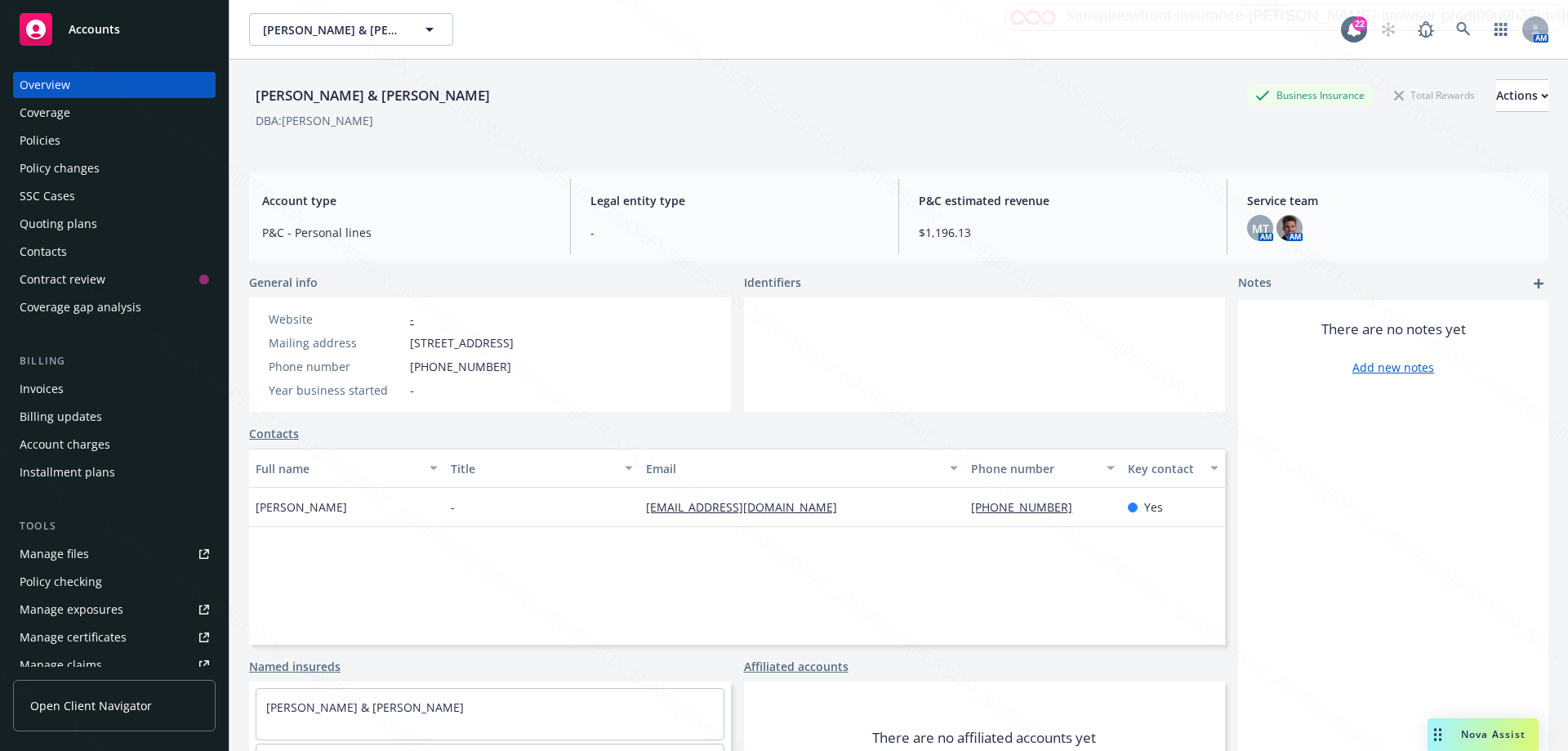
click at [23, 136] on div "Policies" at bounding box center [39, 140] width 41 height 26
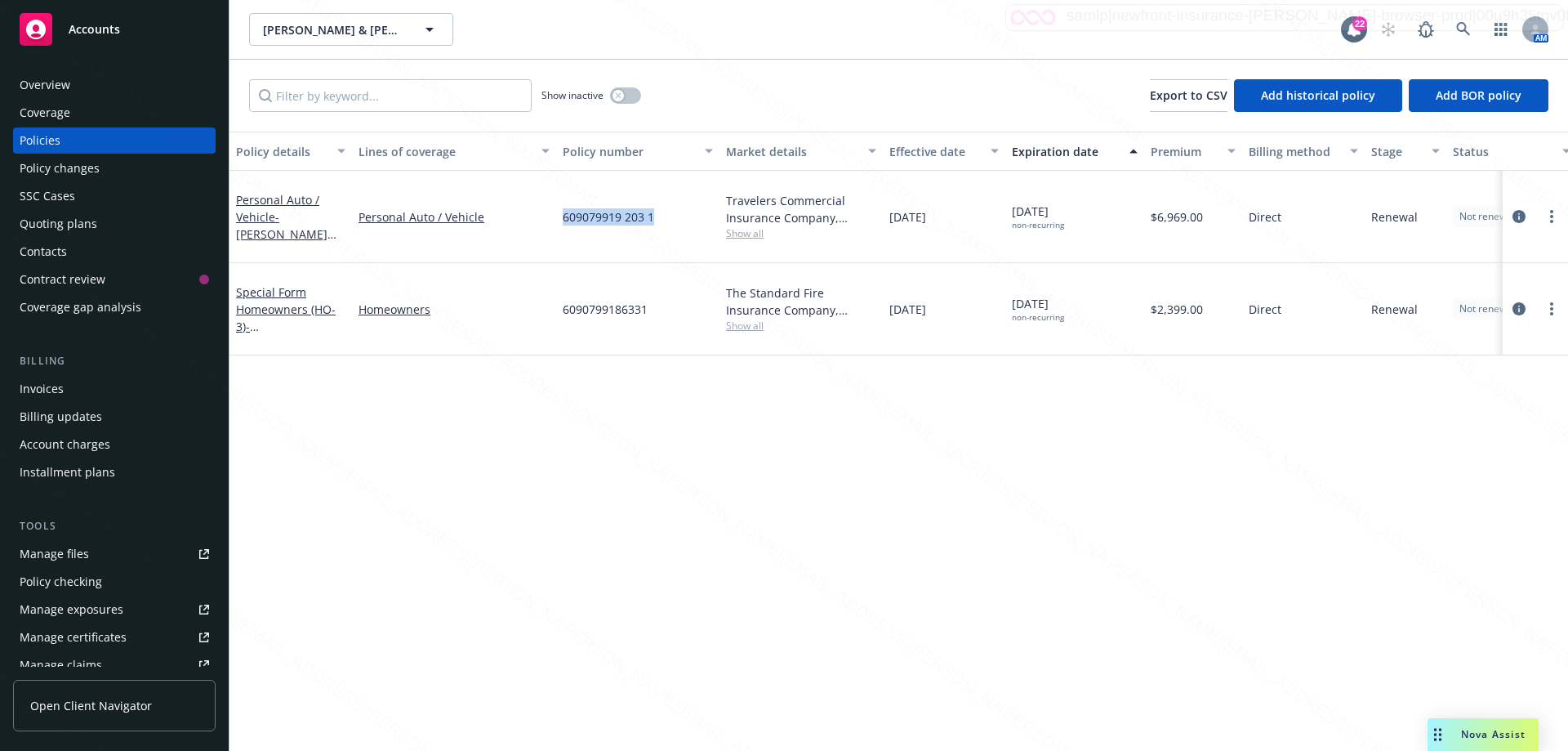
drag, startPoint x: 562, startPoint y: 208, endPoint x: 699, endPoint y: 219, distance: 137.4
click at [699, 219] on div "609079919 203 1" at bounding box center [638, 217] width 163 height 92
click at [915, 625] on div "Policy details Lines of coverage Policy number Market details Effective date Ex…" at bounding box center [899, 441] width 1339 height 620
click at [666, 214] on div "609079919 203 1" at bounding box center [638, 217] width 163 height 92
drag, startPoint x: 554, startPoint y: 209, endPoint x: 675, endPoint y: 222, distance: 121.7
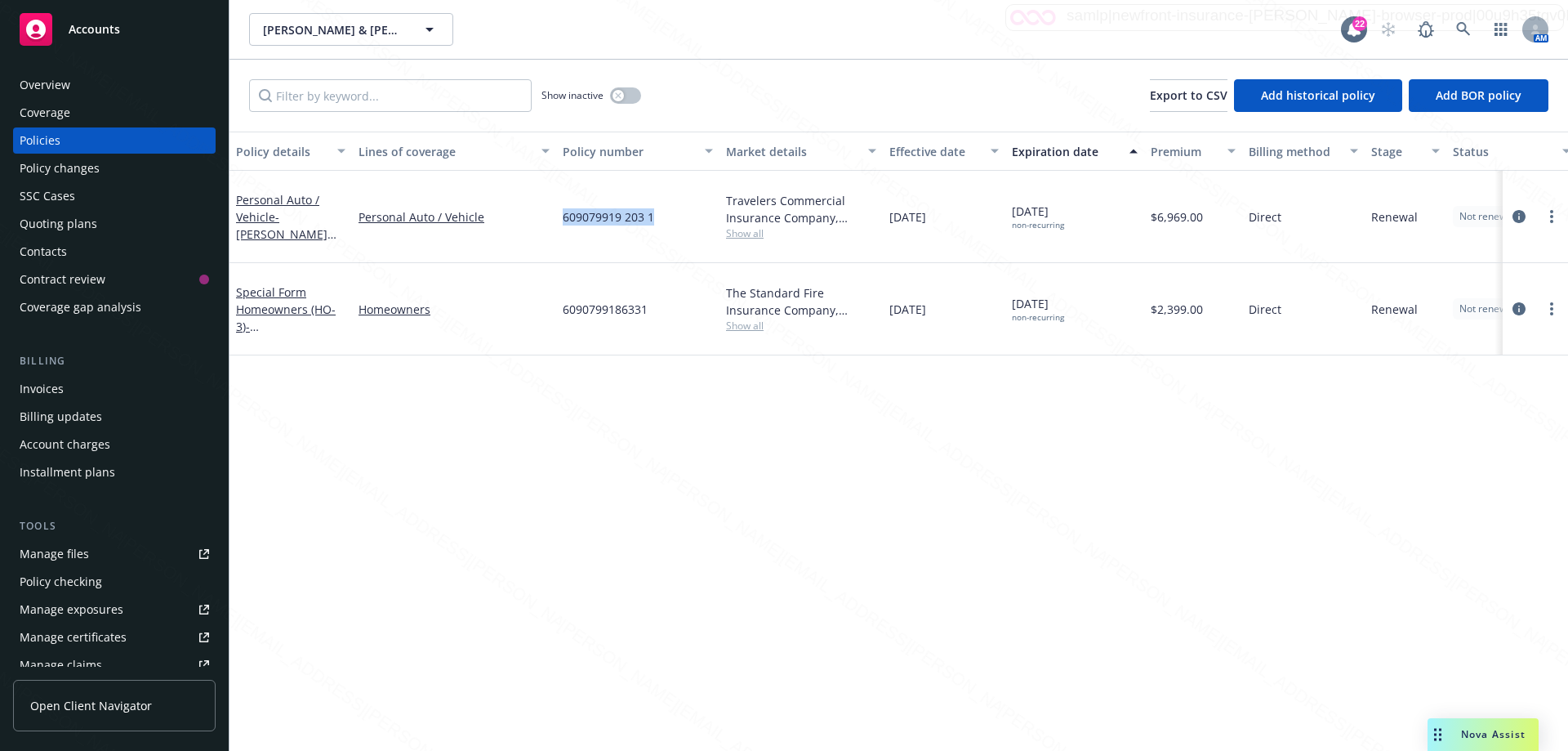
click at [675, 222] on div "Personal Auto / Vehicle - [PERSON_NAME] and [PERSON_NAME] - Personal Auto / Veh…" at bounding box center [1017, 217] width 1576 height 92
copy div "609079919 203 1"
